Goal: Task Accomplishment & Management: Manage account settings

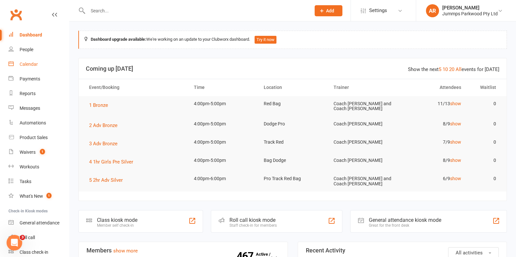
click at [31, 62] on div "Calendar" at bounding box center [29, 64] width 18 height 5
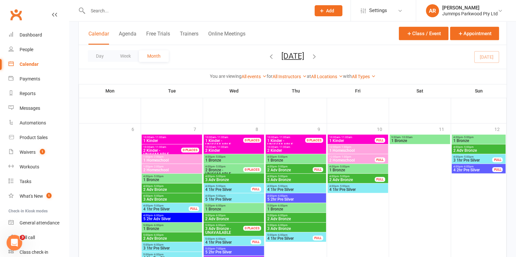
scroll to position [693, 0]
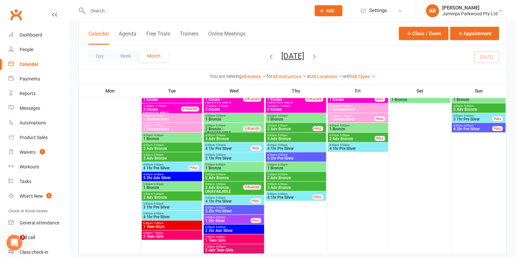
click at [237, 200] on span "4 1hr Pre Silver" at bounding box center [228, 202] width 46 height 4
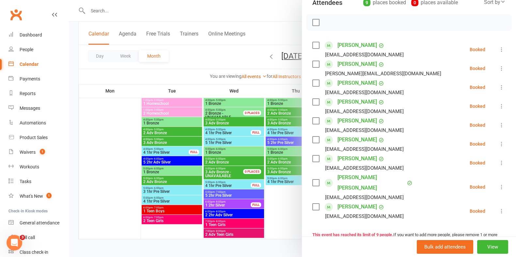
scroll to position [40, 0]
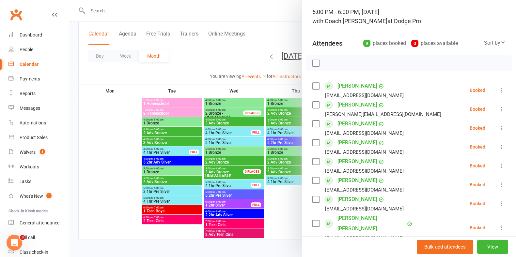
click at [231, 159] on div at bounding box center [292, 128] width 447 height 257
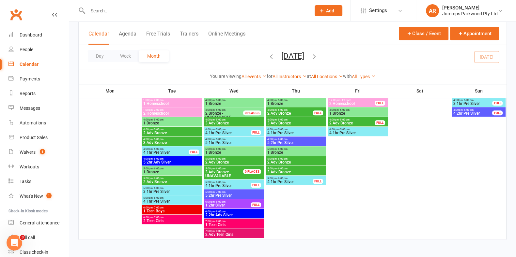
click at [231, 159] on span "5:00pm - 6:00pm" at bounding box center [234, 159] width 58 height 3
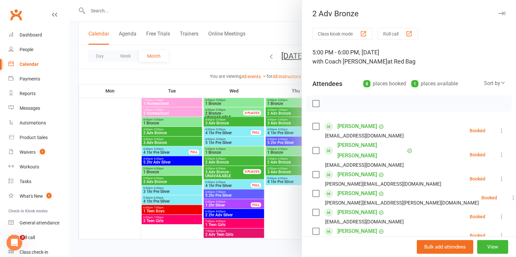
click at [222, 173] on div at bounding box center [292, 128] width 447 height 257
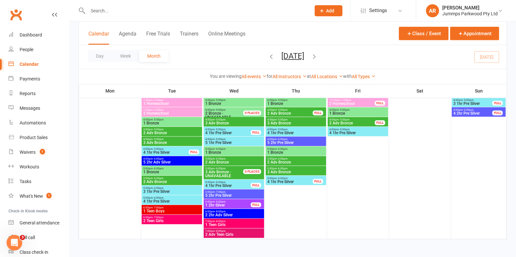
click at [222, 173] on span "3 Adv Bronze -" at bounding box center [218, 172] width 26 height 5
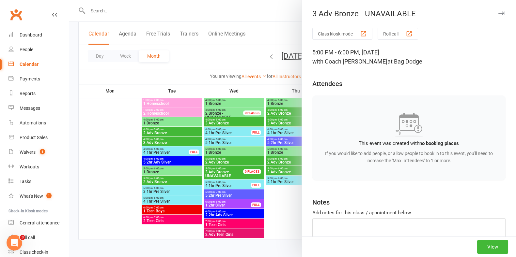
click at [219, 63] on div at bounding box center [292, 128] width 447 height 257
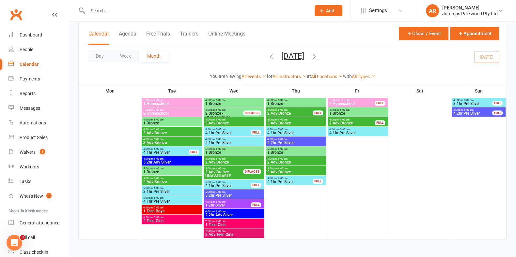
click at [228, 152] on span "1 Bronze" at bounding box center [234, 153] width 58 height 4
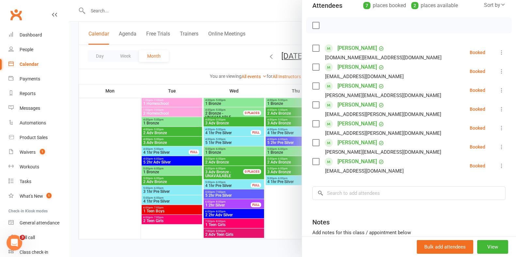
scroll to position [81, 0]
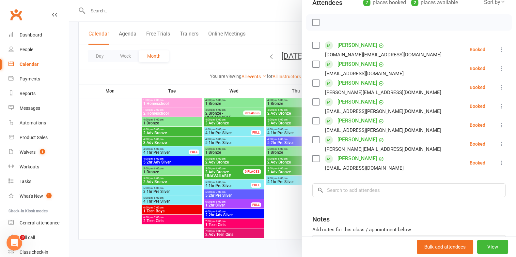
click at [212, 65] on div at bounding box center [292, 128] width 447 height 257
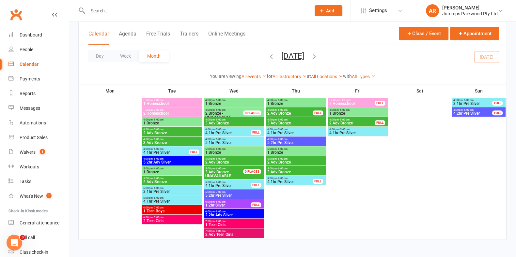
click at [212, 65] on div "Day Week Month [DATE] [DATE] Sun Mon Tue Wed Thu Fri Sat 31 01 02 03 04 05 06 0…" at bounding box center [293, 57] width 428 height 24
click at [305, 130] on span "4:00pm - 5:00pm" at bounding box center [296, 129] width 58 height 3
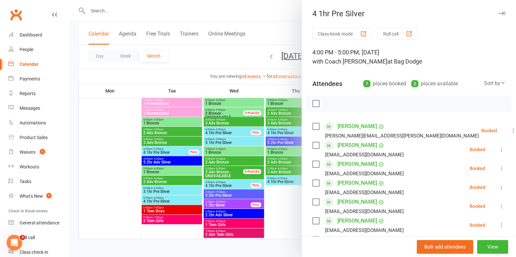
click at [281, 30] on div at bounding box center [292, 128] width 447 height 257
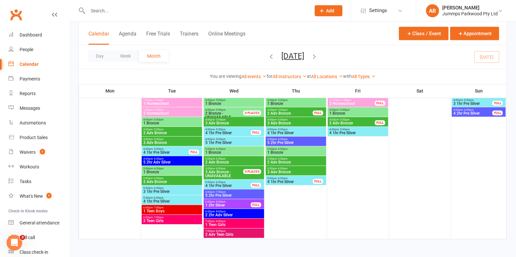
click at [302, 104] on span "1 Bronze" at bounding box center [296, 104] width 58 height 4
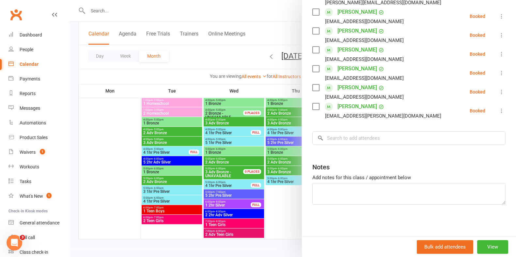
scroll to position [0, 0]
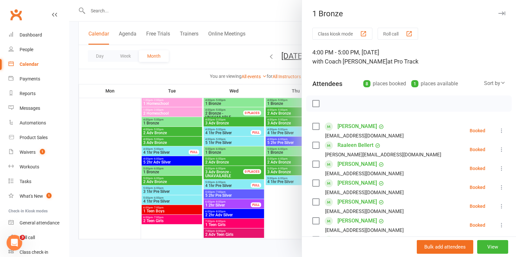
click at [280, 26] on div at bounding box center [292, 128] width 447 height 257
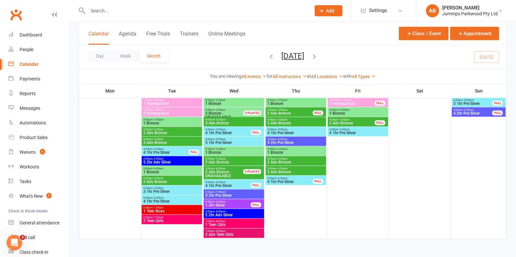
click at [307, 152] on span "1 Bronze" at bounding box center [296, 153] width 58 height 4
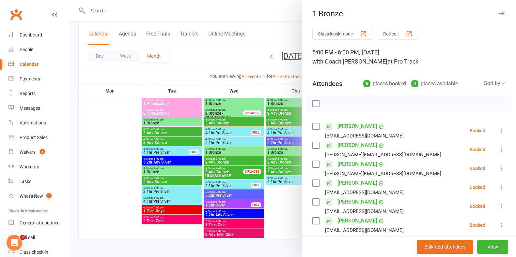
click at [271, 32] on div at bounding box center [292, 128] width 447 height 257
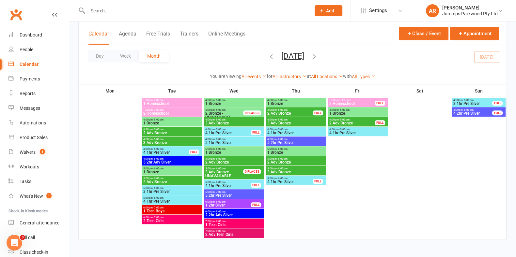
click at [290, 159] on span "5:00pm - 6:00pm" at bounding box center [296, 159] width 58 height 3
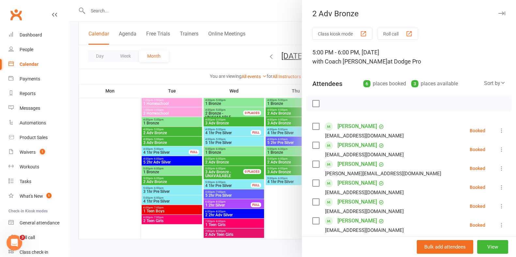
click at [266, 31] on div at bounding box center [292, 128] width 447 height 257
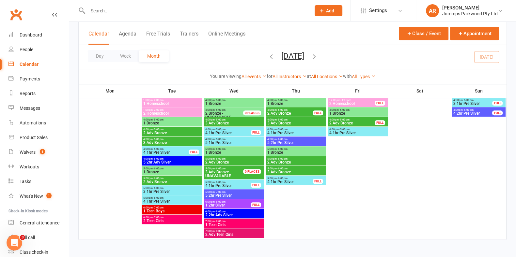
click at [281, 169] on span "- 6:00pm" at bounding box center [282, 168] width 11 height 3
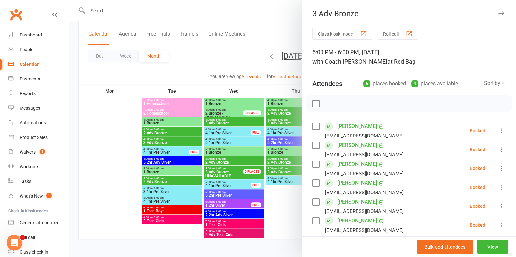
click at [257, 42] on div at bounding box center [292, 128] width 447 height 257
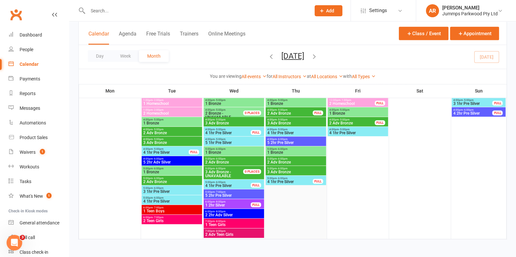
scroll to position [668, 0]
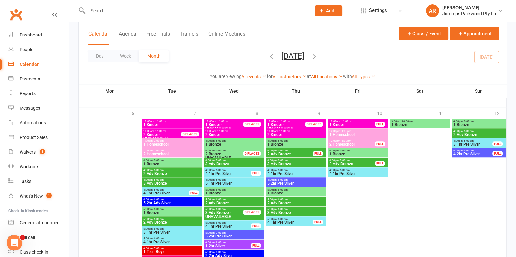
click at [312, 143] on span "1 Bronze" at bounding box center [296, 145] width 58 height 4
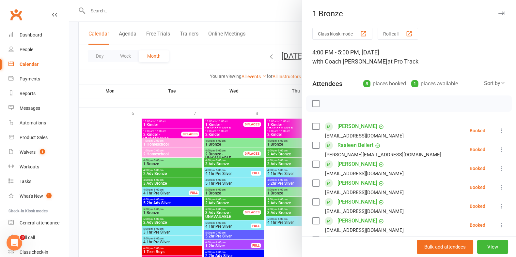
click at [267, 30] on div at bounding box center [292, 128] width 447 height 257
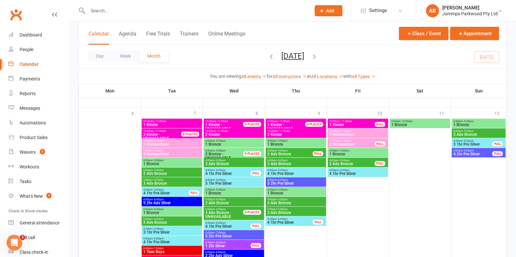
click at [285, 174] on span "4 1hr Pre Silver" at bounding box center [296, 174] width 58 height 4
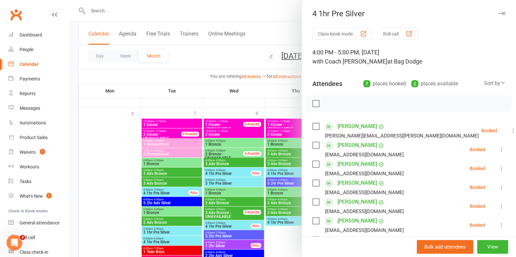
scroll to position [40, 0]
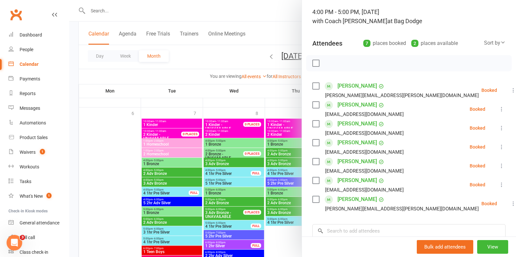
click at [279, 39] on div at bounding box center [292, 128] width 447 height 257
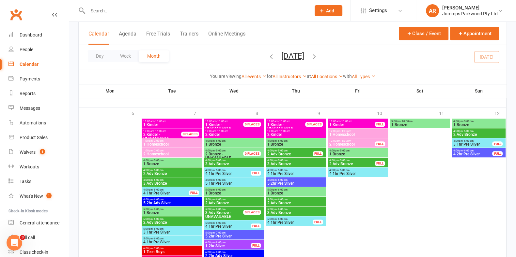
click at [309, 189] on span "5:00pm - 6:00pm" at bounding box center [296, 190] width 58 height 3
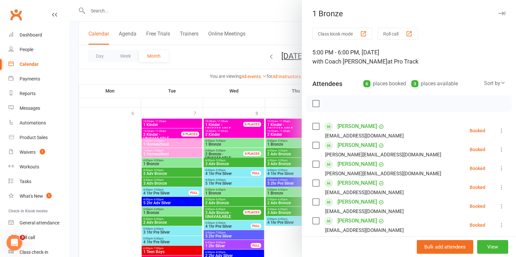
click at [261, 37] on div at bounding box center [292, 128] width 447 height 257
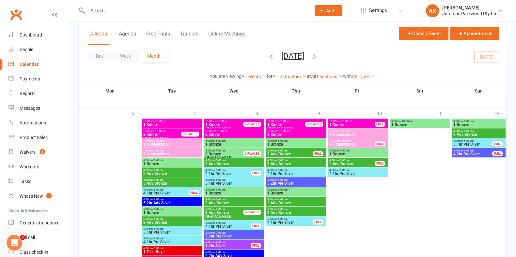
click at [284, 204] on span "2 Adv Bronze" at bounding box center [296, 203] width 58 height 4
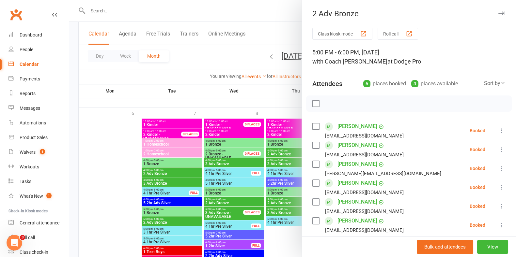
click at [281, 28] on div at bounding box center [292, 128] width 447 height 257
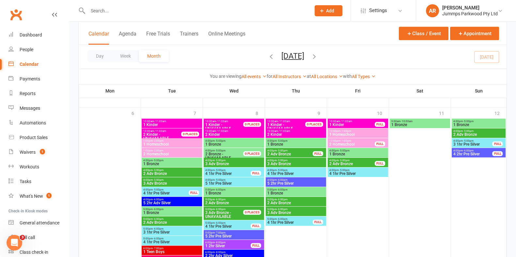
click at [297, 211] on span "3 Adv Bronze" at bounding box center [296, 213] width 58 height 4
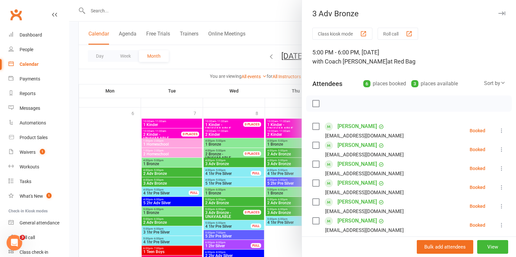
click at [275, 39] on div at bounding box center [292, 128] width 447 height 257
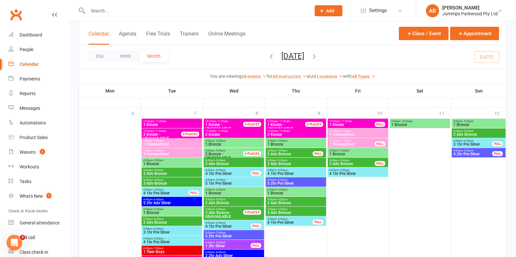
click at [279, 222] on span "4 1hr Pre Silver" at bounding box center [290, 223] width 46 height 4
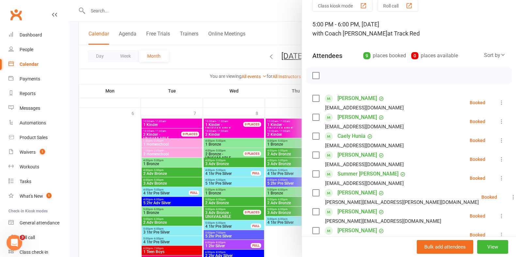
scroll to position [0, 0]
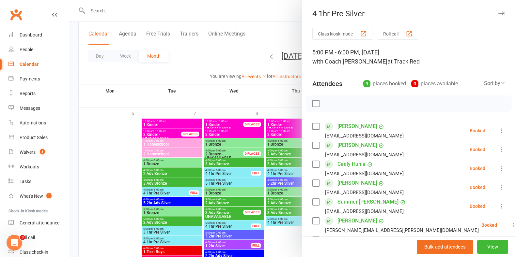
click at [272, 40] on div at bounding box center [292, 128] width 447 height 257
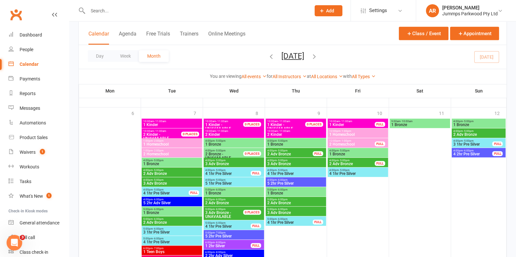
click at [294, 143] on span "1 Bronze" at bounding box center [296, 145] width 58 height 4
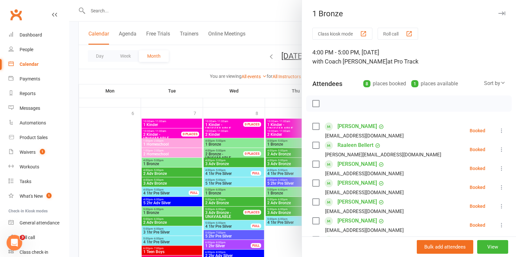
click at [262, 33] on div at bounding box center [292, 128] width 447 height 257
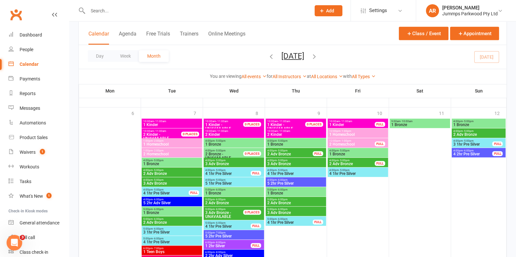
click at [311, 172] on span "4 1hr Pre Silver" at bounding box center [296, 174] width 58 height 4
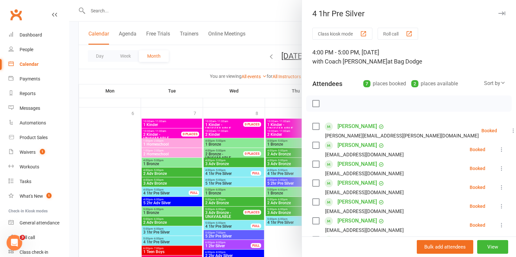
click at [284, 32] on div at bounding box center [292, 128] width 447 height 257
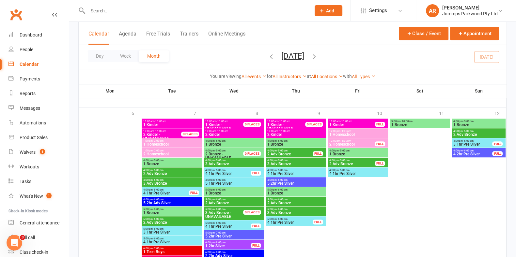
click at [157, 12] on input "text" at bounding box center [196, 10] width 220 height 9
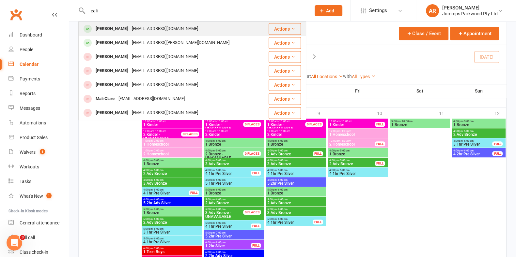
type input "cali"
click at [145, 27] on div "[EMAIL_ADDRESS][DOMAIN_NAME]" at bounding box center [165, 28] width 70 height 9
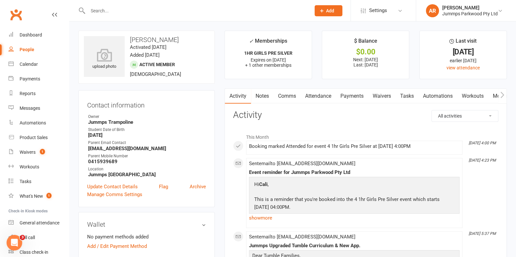
click at [344, 96] on link "Payments" at bounding box center [352, 96] width 32 height 15
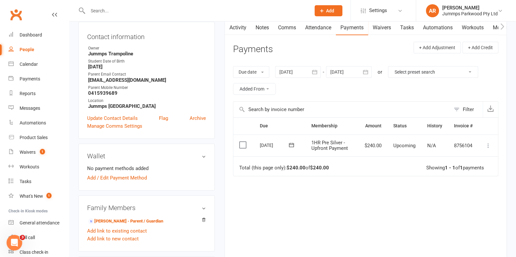
scroll to position [81, 0]
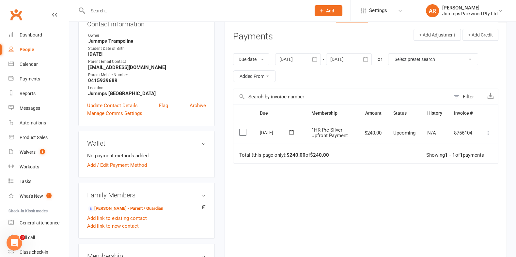
click at [365, 138] on td "$240.00" at bounding box center [372, 133] width 29 height 22
click at [360, 144] on td "Total (this page only): $240.00 of $240.00 Showing 1 - 1 of 1 payments" at bounding box center [365, 154] width 265 height 20
